Goal: Task Accomplishment & Management: Use online tool/utility

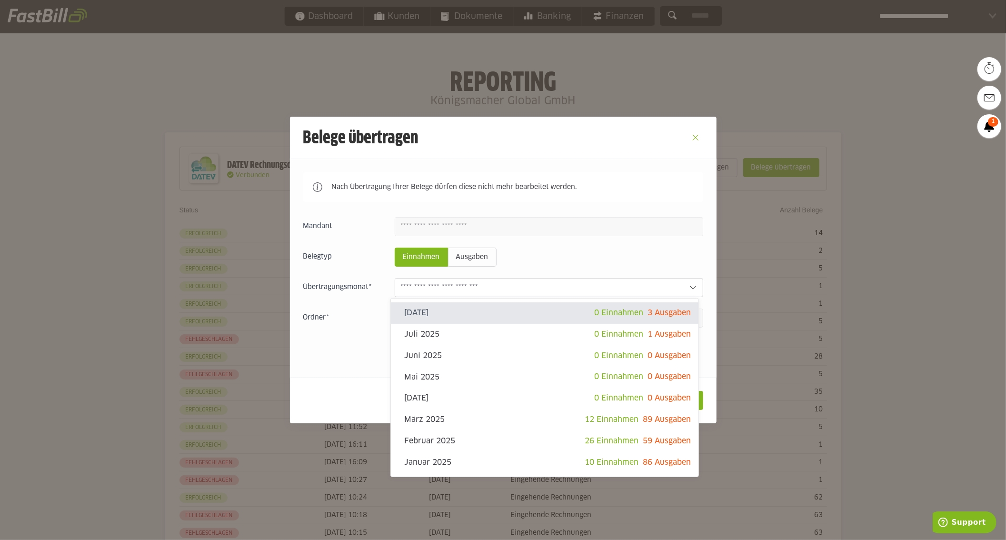
click at [694, 131] on button "Close" at bounding box center [695, 137] width 15 height 15
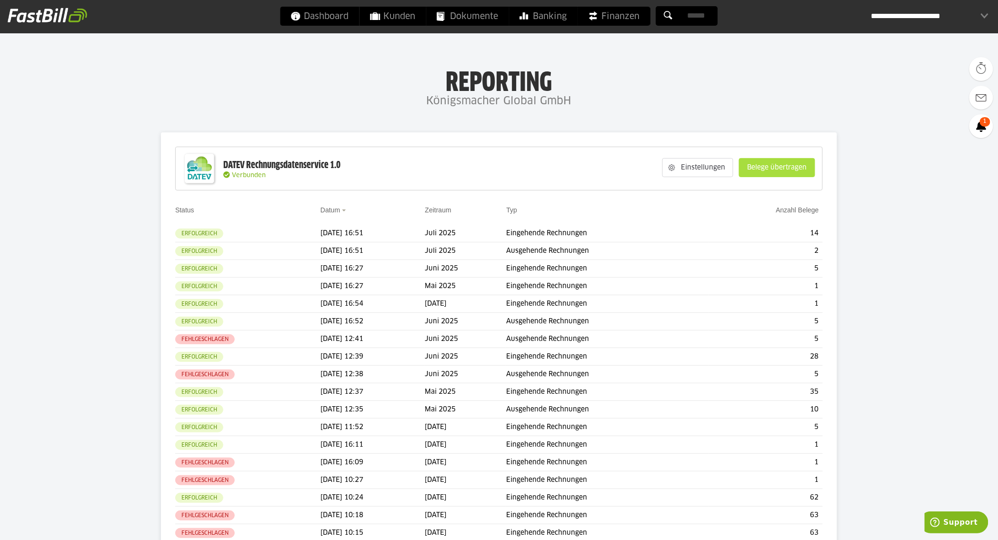
click at [754, 167] on slot "Belege übertragen" at bounding box center [776, 167] width 75 height 18
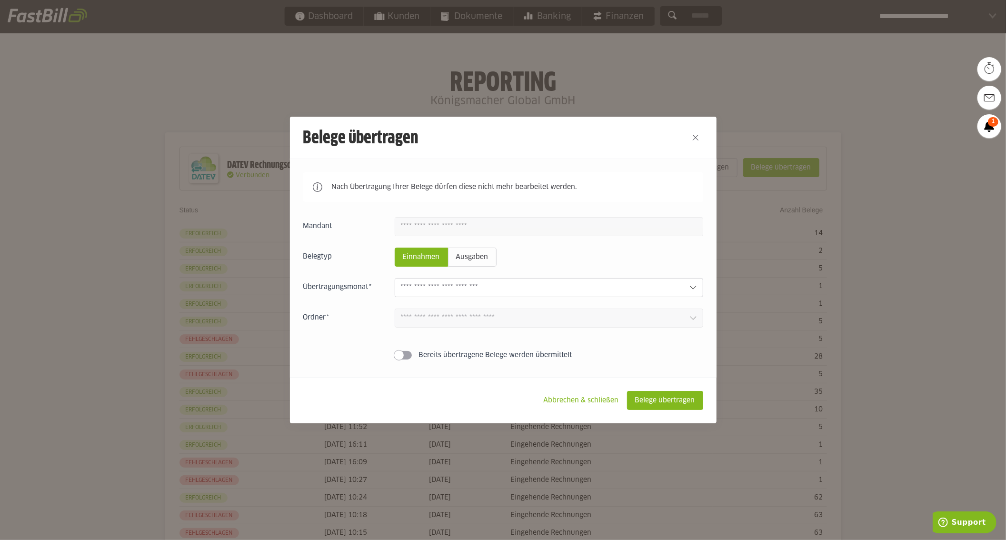
click at [604, 279] on div at bounding box center [549, 287] width 308 height 19
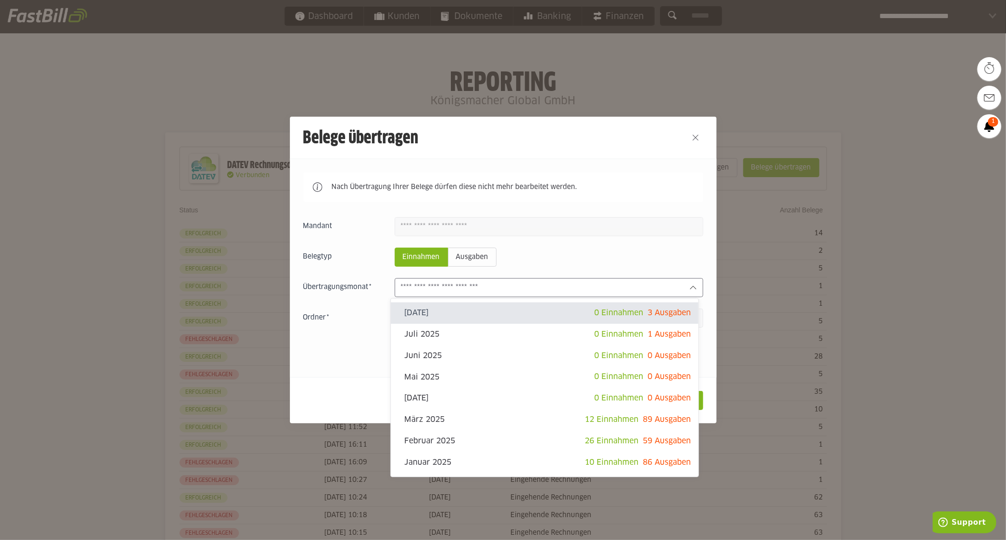
click at [605, 283] on input "text" at bounding box center [541, 287] width 281 height 10
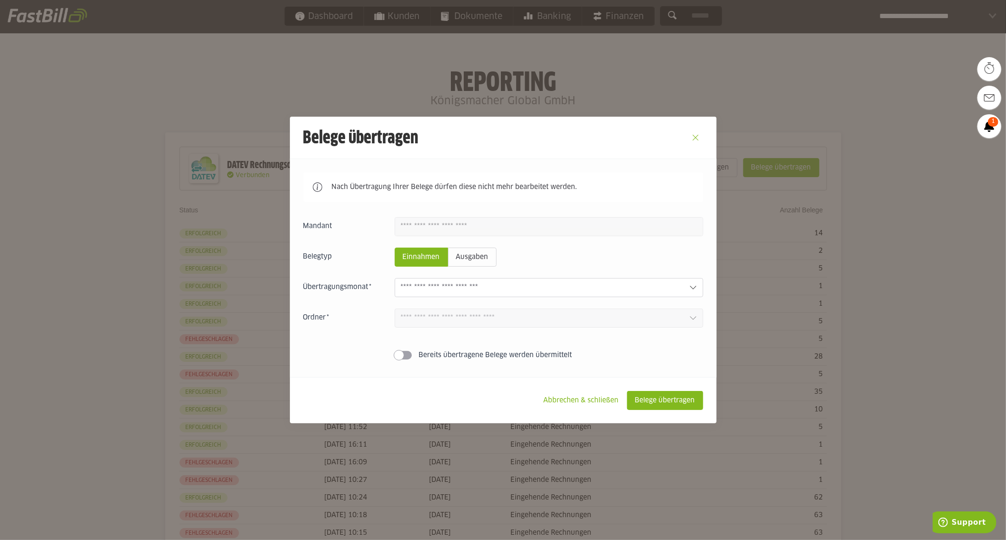
click at [688, 136] on button "Close" at bounding box center [695, 137] width 15 height 15
click at [545, 291] on input "text" at bounding box center [541, 287] width 281 height 10
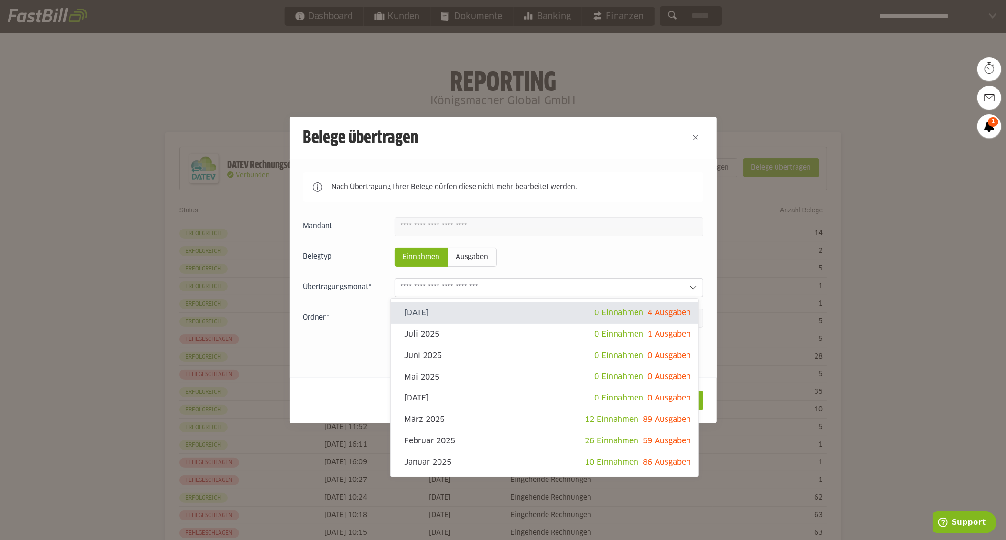
click at [616, 210] on form "Nach Übertragung Ihrer Belege dürfen diese nicht mehr bearbeitet werden. Einnah…" at bounding box center [503, 267] width 400 height 191
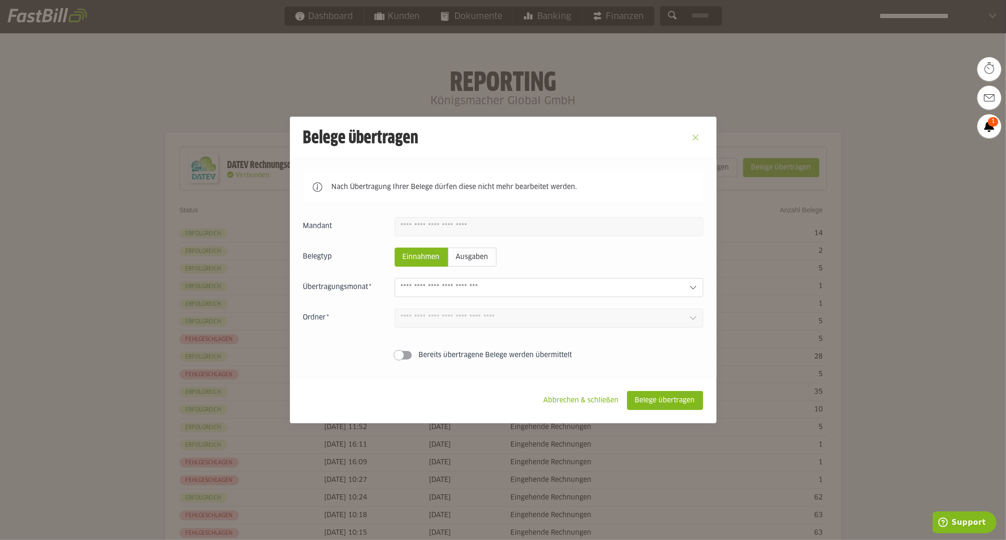
click at [689, 131] on button "Close" at bounding box center [695, 137] width 15 height 15
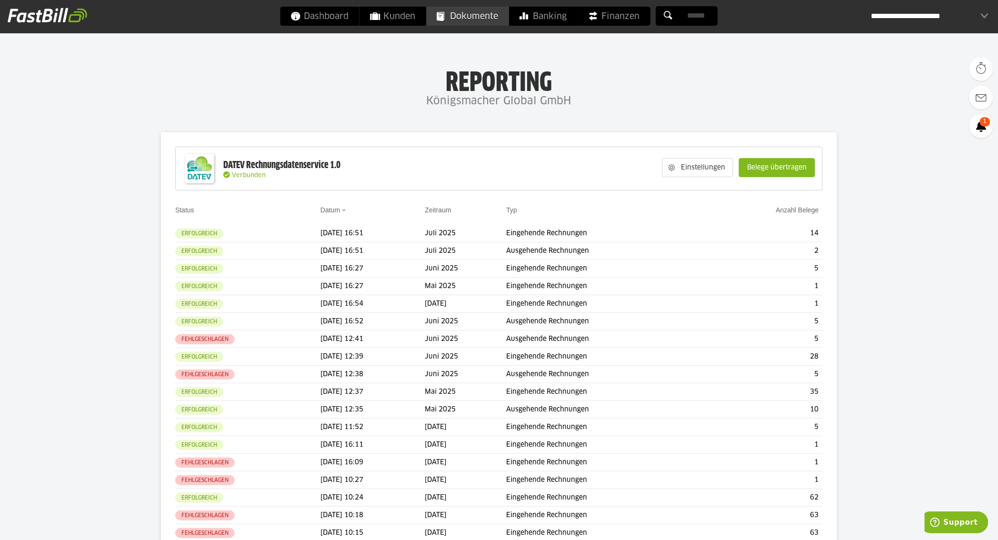
click at [453, 17] on span "Dokumente" at bounding box center [467, 16] width 61 height 19
